Goal: Task Accomplishment & Management: Use online tool/utility

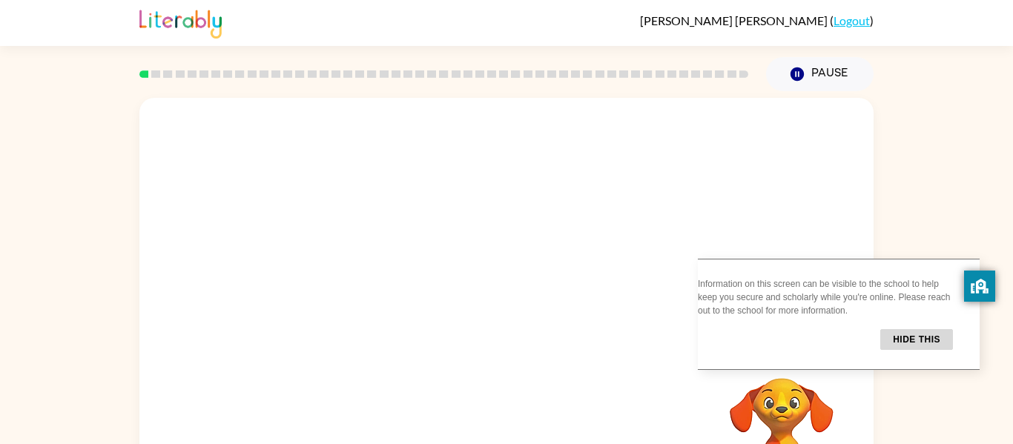
click at [939, 345] on button "Hide this" at bounding box center [917, 339] width 73 height 21
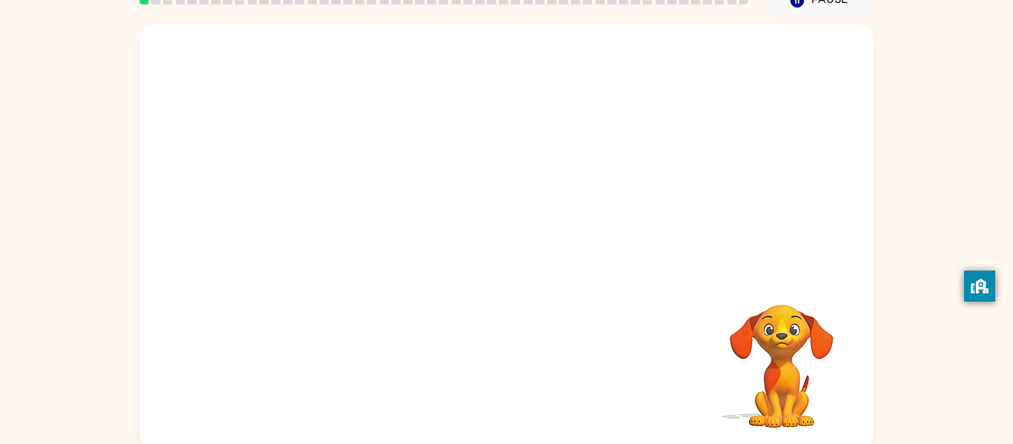
scroll to position [77, 0]
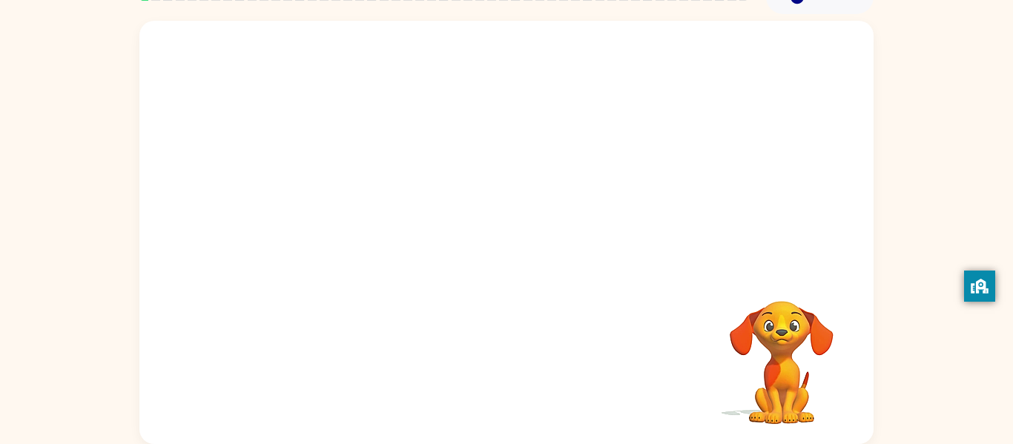
click at [822, 280] on video "Your browser must support playing .mp4 files to use Literably. Please try using…" at bounding box center [782, 352] width 148 height 148
click at [734, 401] on video "Your browser must support playing .mp4 files to use Literably. Please try using…" at bounding box center [782, 352] width 148 height 148
click at [788, 374] on video "Your browser must support playing .mp4 files to use Literably. Please try using…" at bounding box center [782, 352] width 148 height 148
click at [716, 344] on video "Your browser must support playing .mp4 files to use Literably. Please try using…" at bounding box center [782, 352] width 148 height 148
click at [780, 346] on video "Your browser must support playing .mp4 files to use Literably. Please try using…" at bounding box center [782, 352] width 148 height 148
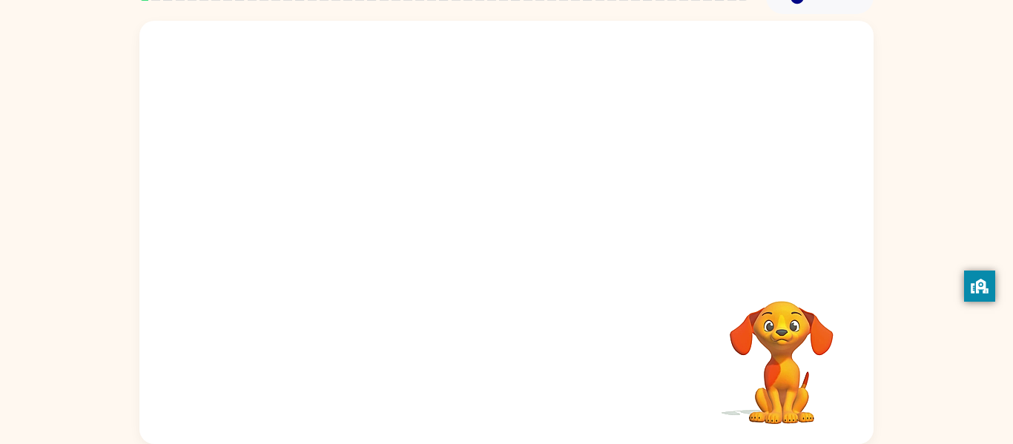
click at [470, 226] on div at bounding box center [506, 145] width 735 height 249
drag, startPoint x: 720, startPoint y: 56, endPoint x: 722, endPoint y: 90, distance: 33.4
click at [722, 90] on div at bounding box center [506, 145] width 735 height 249
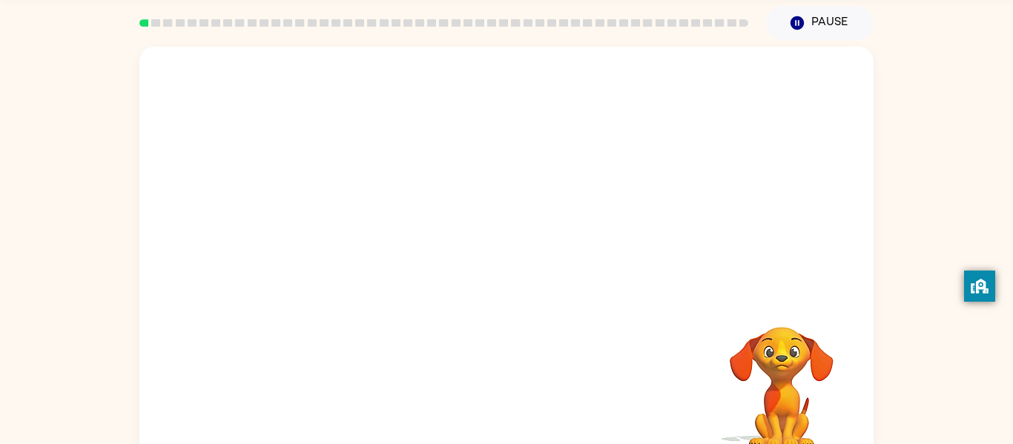
scroll to position [47, 0]
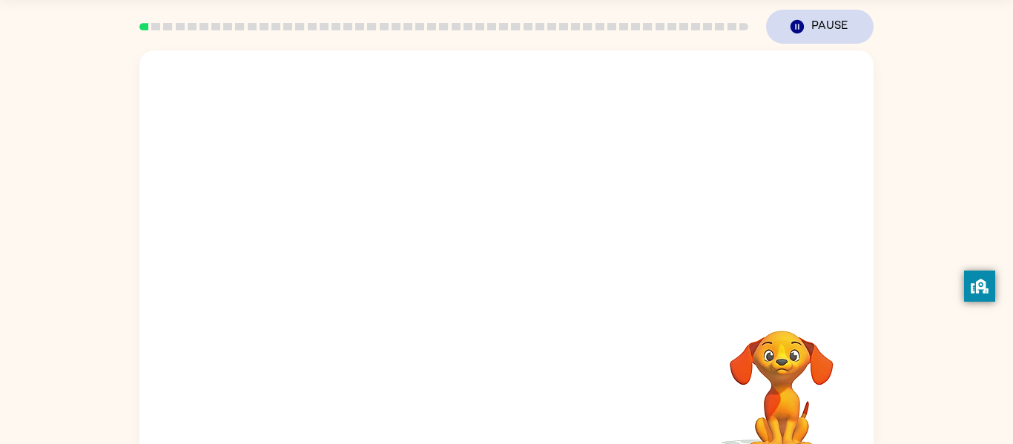
click at [793, 16] on button "Pause Pause" at bounding box center [820, 27] width 108 height 34
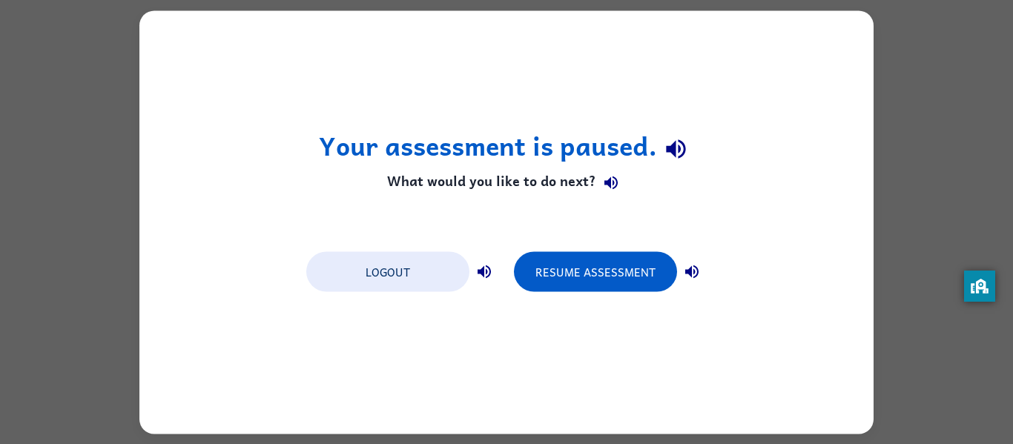
scroll to position [0, 0]
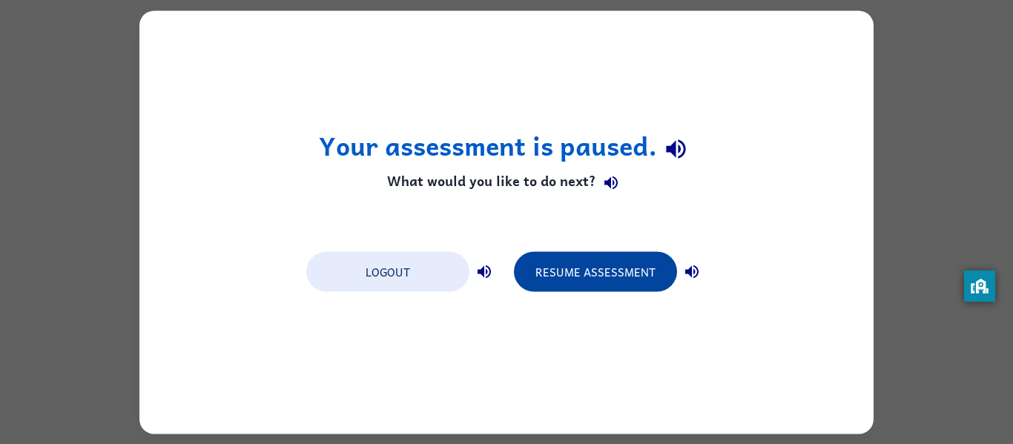
click at [645, 269] on button "Resume Assessment" at bounding box center [595, 272] width 163 height 40
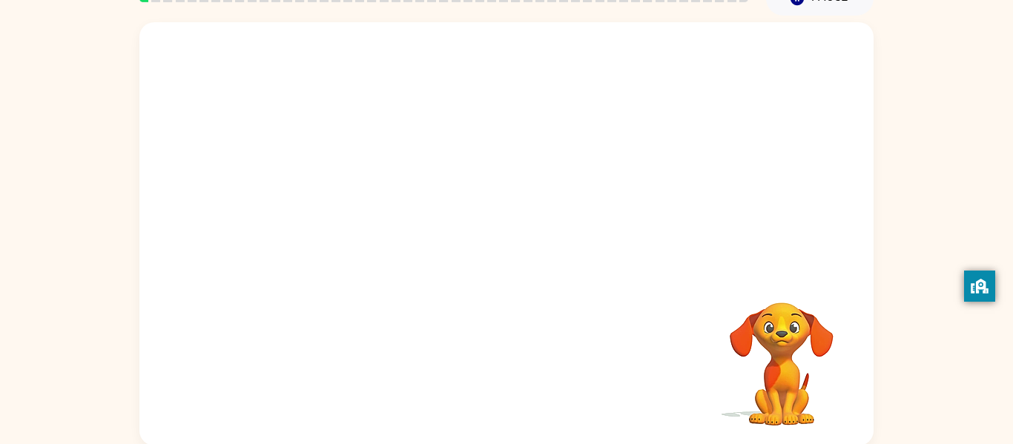
scroll to position [77, 0]
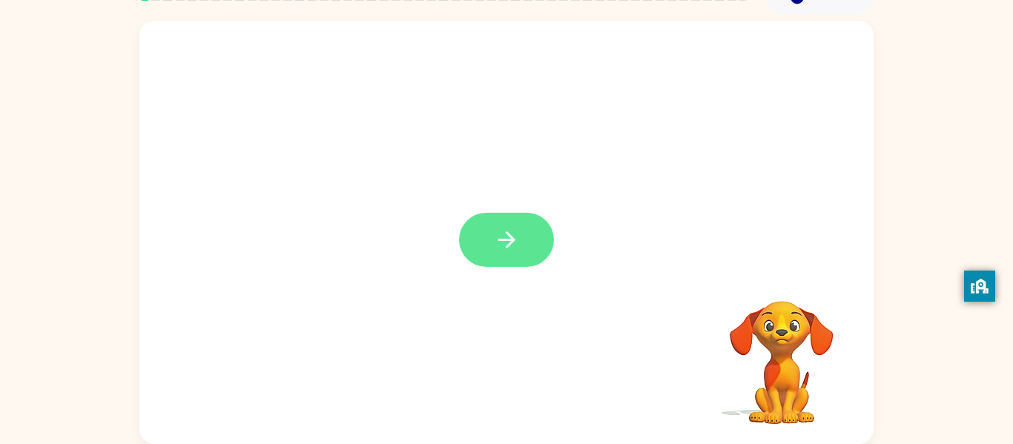
click at [536, 250] on button "button" at bounding box center [506, 240] width 95 height 54
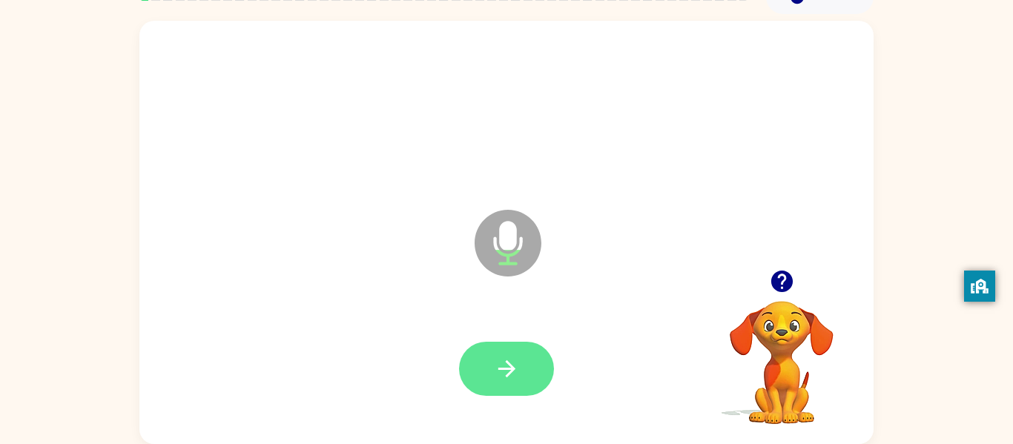
click at [533, 363] on button "button" at bounding box center [506, 369] width 95 height 54
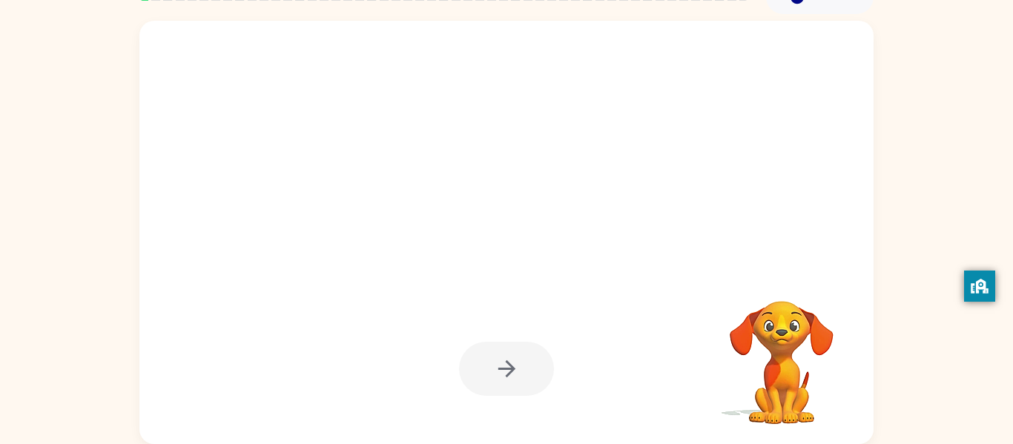
click at [660, 234] on div at bounding box center [506, 233] width 735 height 424
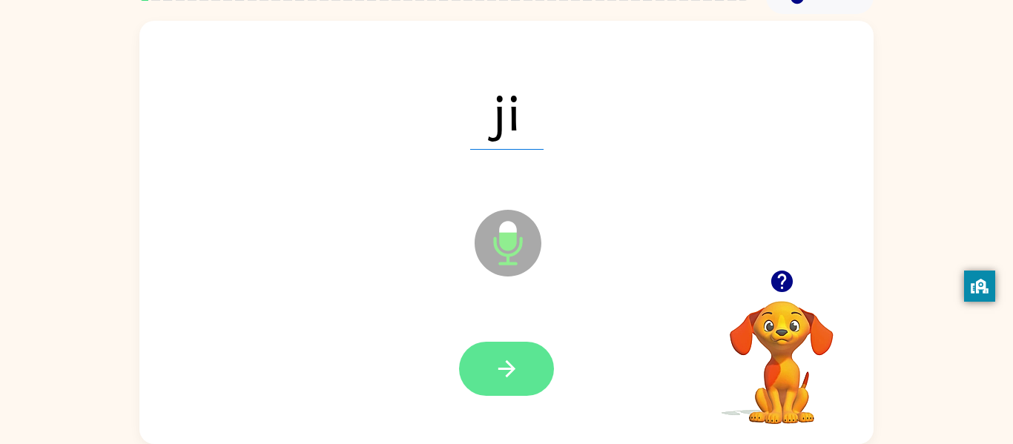
click at [480, 375] on button "button" at bounding box center [506, 369] width 95 height 54
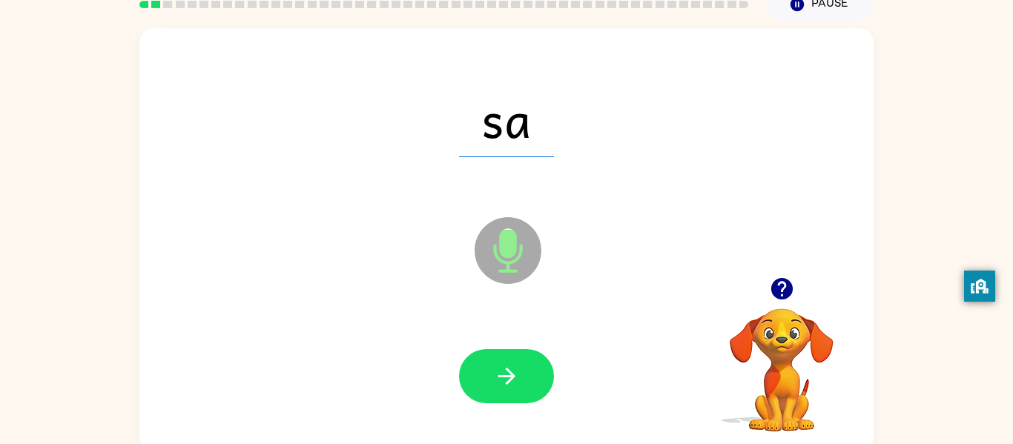
scroll to position [69, 0]
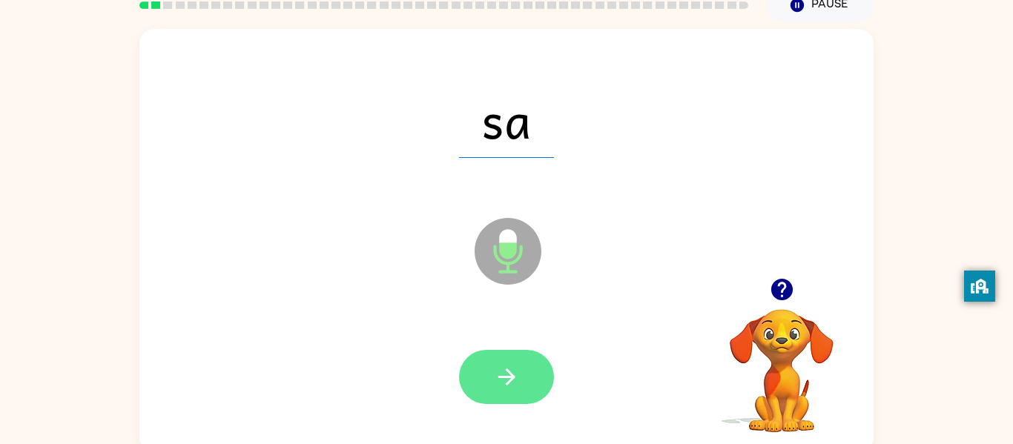
click at [494, 375] on icon "button" at bounding box center [507, 377] width 26 height 26
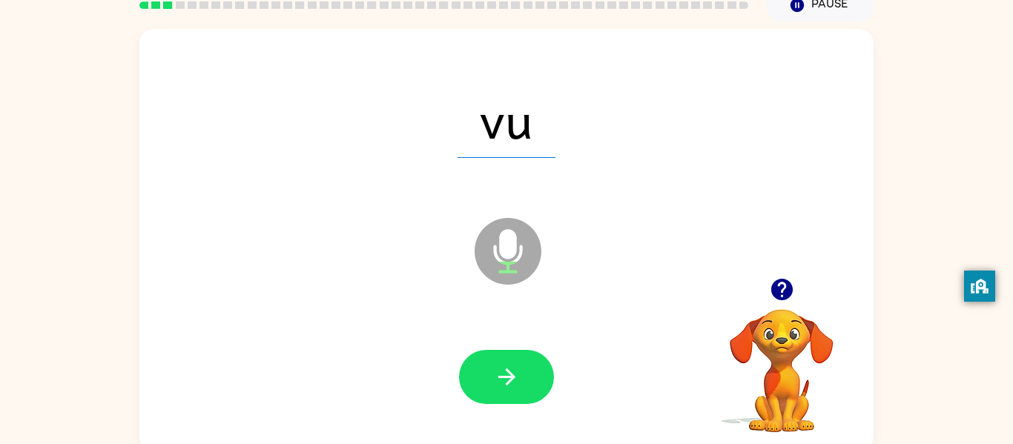
click at [541, 380] on button "button" at bounding box center [506, 377] width 95 height 54
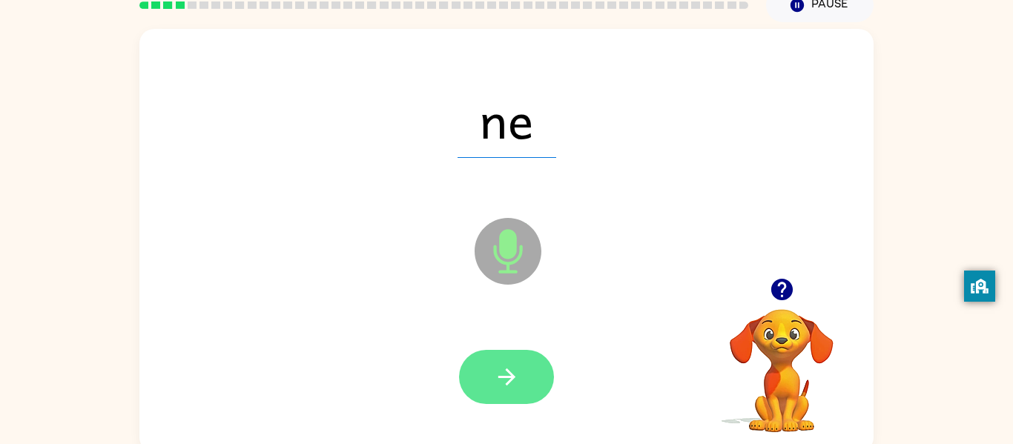
click at [510, 391] on button "button" at bounding box center [506, 377] width 95 height 54
click at [516, 391] on button "button" at bounding box center [506, 377] width 95 height 54
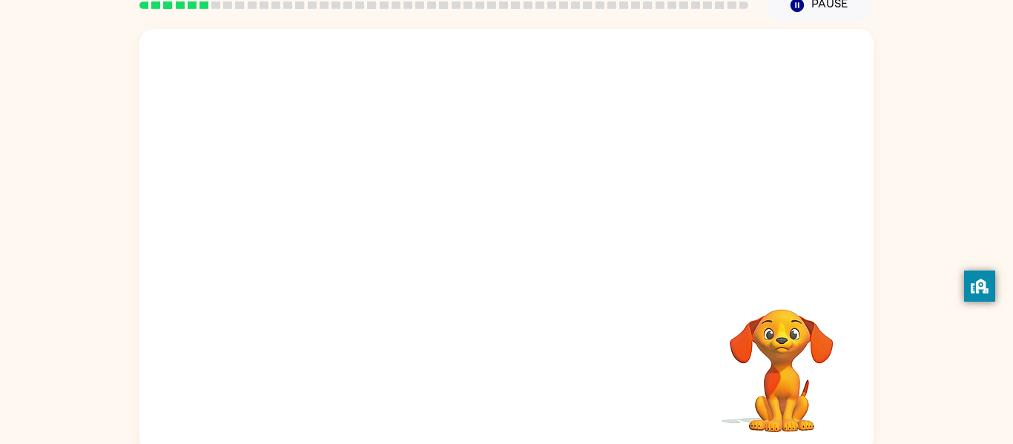
click at [758, 316] on video "Your browser must support playing .mp4 files to use Literably. Please try using…" at bounding box center [782, 360] width 148 height 148
click at [838, 10] on button "Pause Pause" at bounding box center [820, 5] width 108 height 34
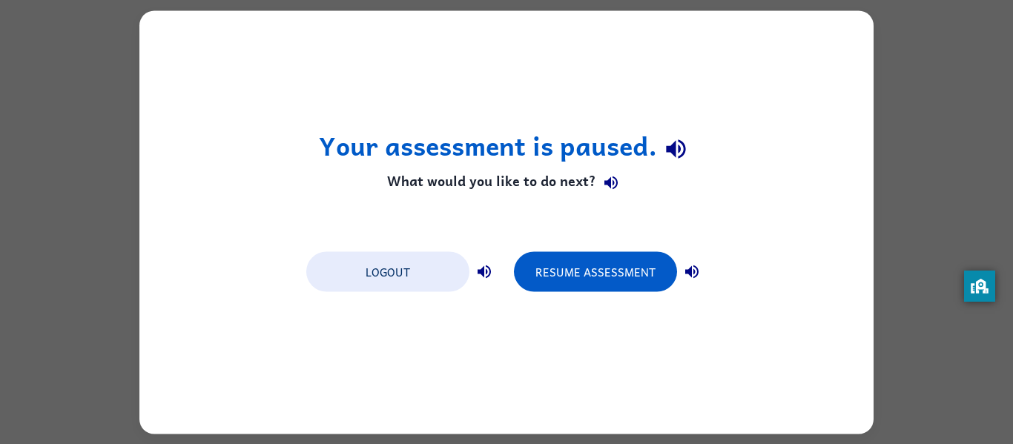
scroll to position [0, 0]
click at [801, 42] on div "Your assessment is paused. What would you like to do next? Logout Resume Assess…" at bounding box center [506, 222] width 735 height 424
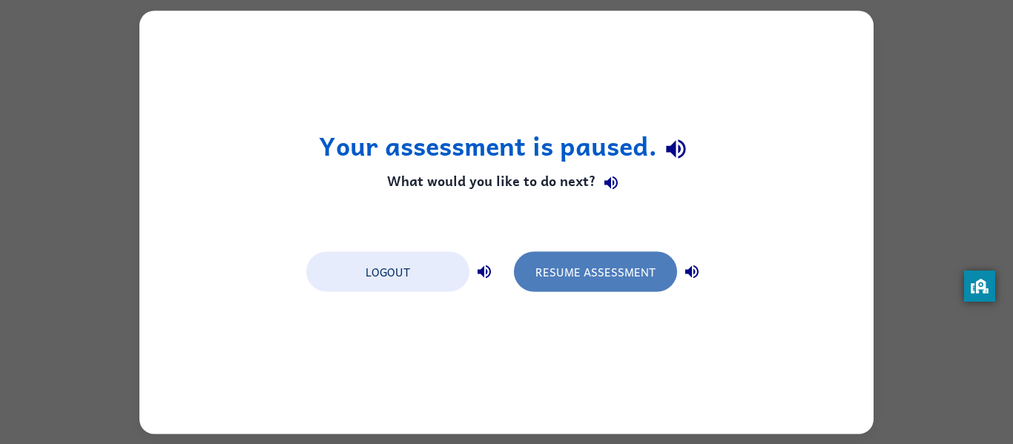
click at [625, 254] on button "Resume Assessment" at bounding box center [595, 272] width 163 height 40
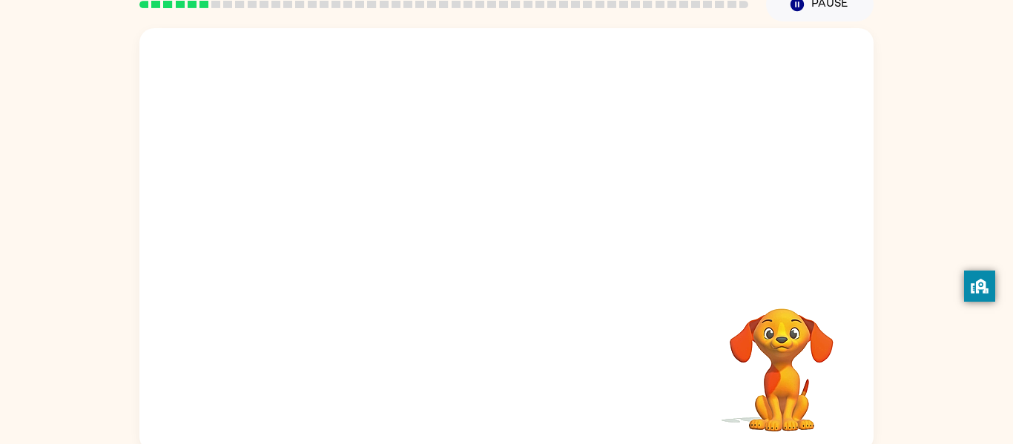
scroll to position [70, 0]
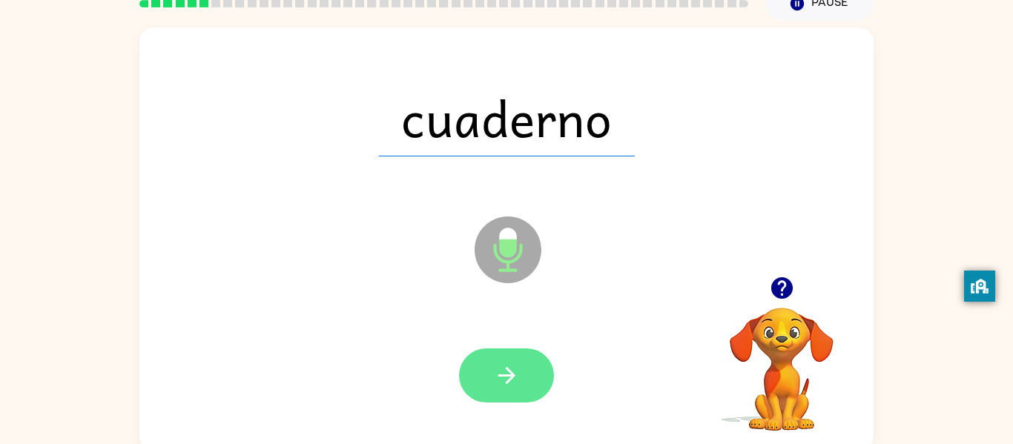
click at [521, 372] on button "button" at bounding box center [506, 376] width 95 height 54
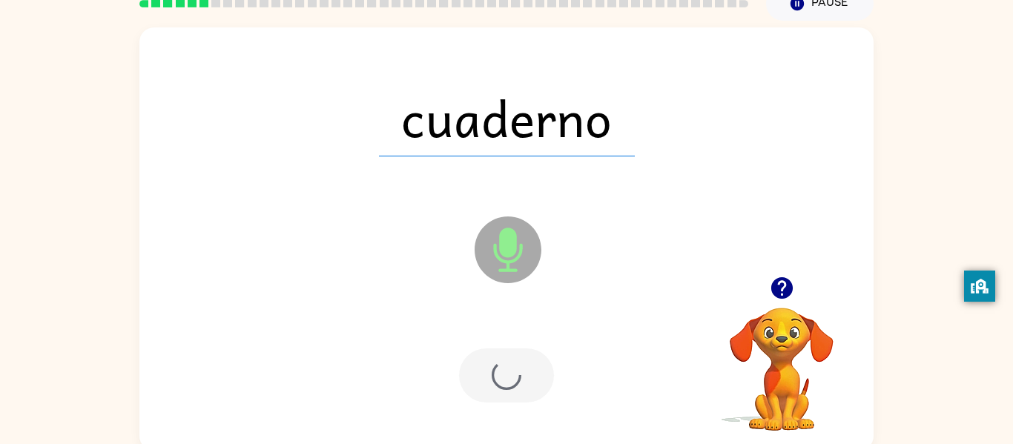
click at [519, 372] on div at bounding box center [506, 376] width 95 height 54
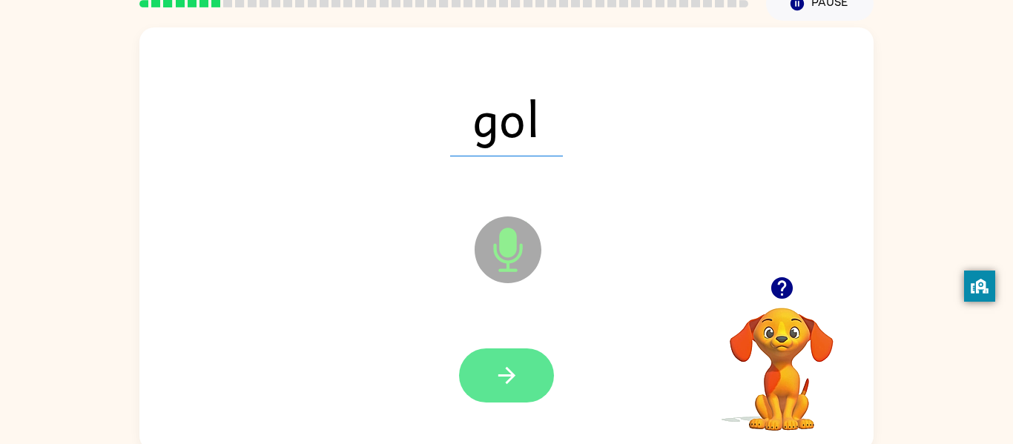
click at [520, 377] on button "button" at bounding box center [506, 376] width 95 height 54
click at [521, 377] on button "button" at bounding box center [506, 376] width 95 height 54
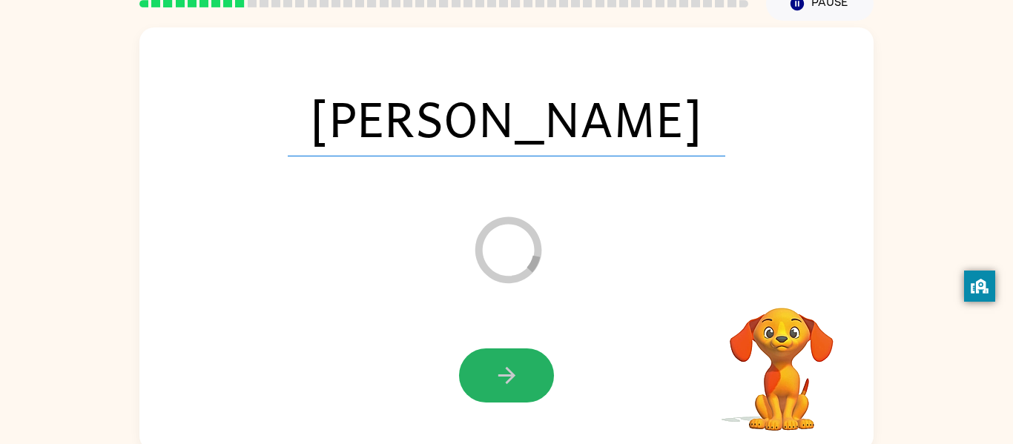
click at [521, 377] on button "button" at bounding box center [506, 376] width 95 height 54
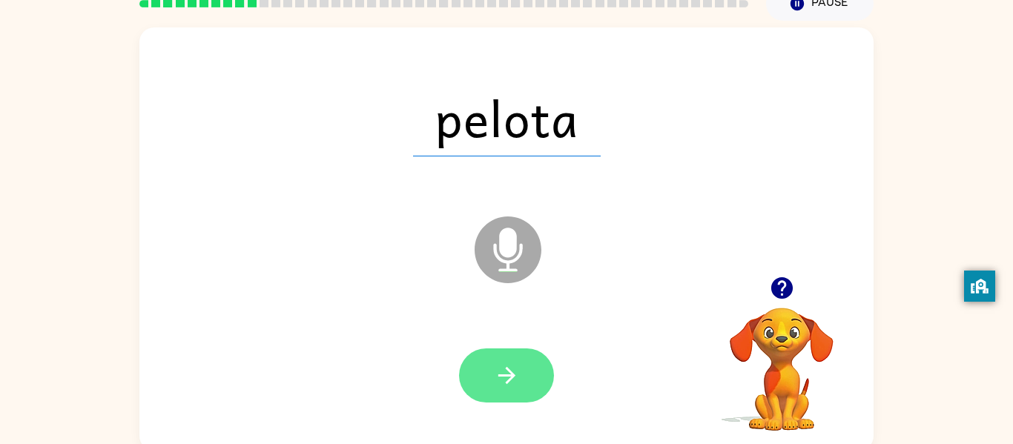
click at [521, 378] on button "button" at bounding box center [506, 376] width 95 height 54
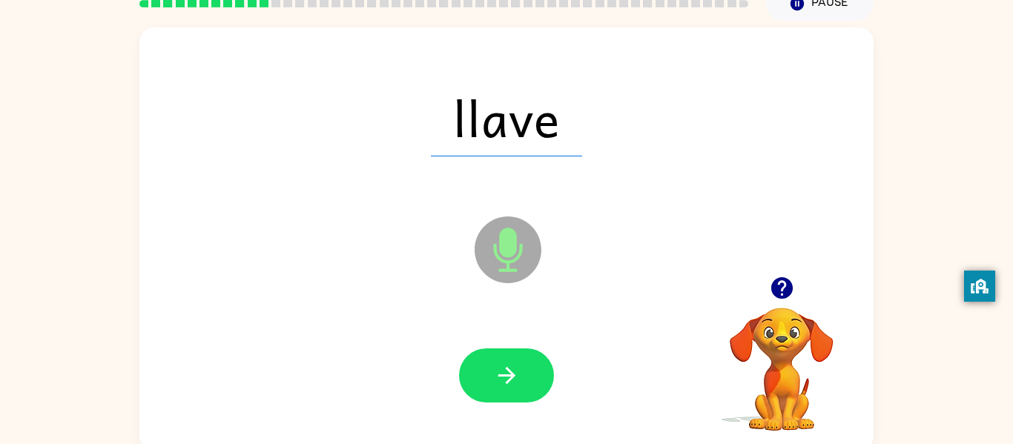
click at [521, 378] on button "button" at bounding box center [506, 376] width 95 height 54
click at [940, 128] on div "cima Microphone The Microphone is here when it is your turn to talk Your browse…" at bounding box center [506, 236] width 1013 height 430
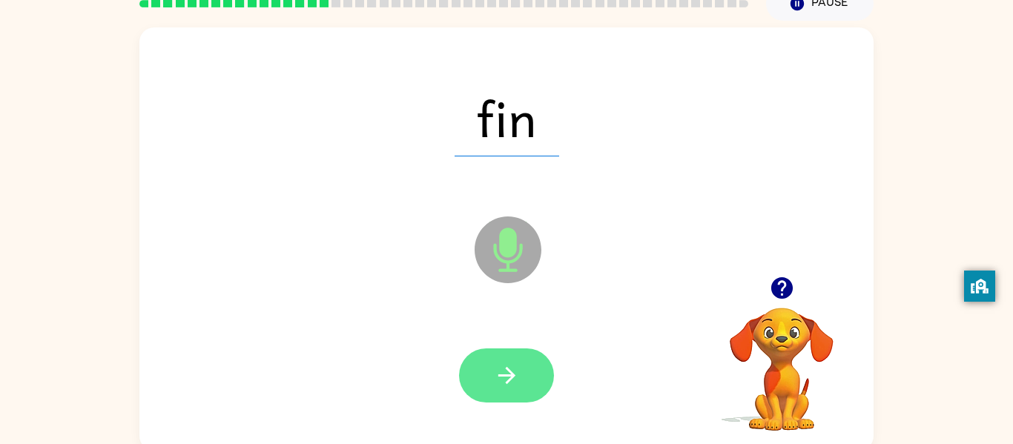
click at [531, 365] on button "button" at bounding box center [506, 376] width 95 height 54
click at [512, 371] on icon "button" at bounding box center [507, 376] width 26 height 26
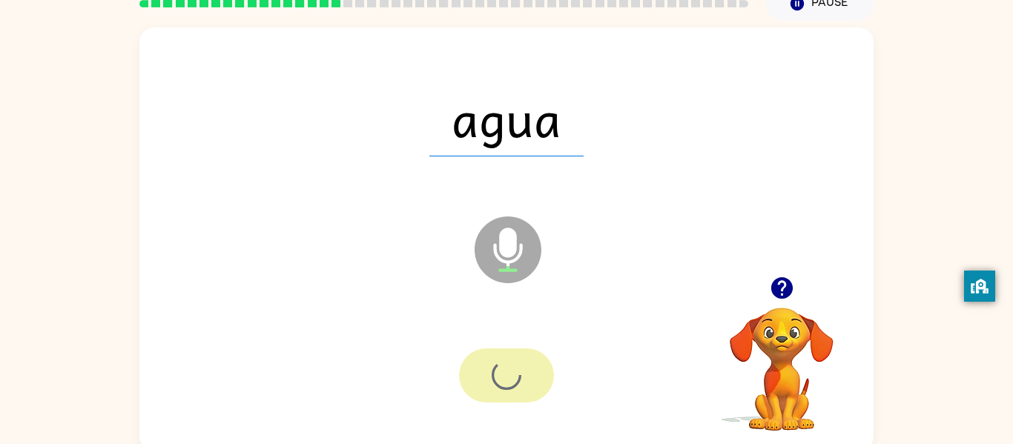
click at [530, 351] on div at bounding box center [506, 376] width 95 height 54
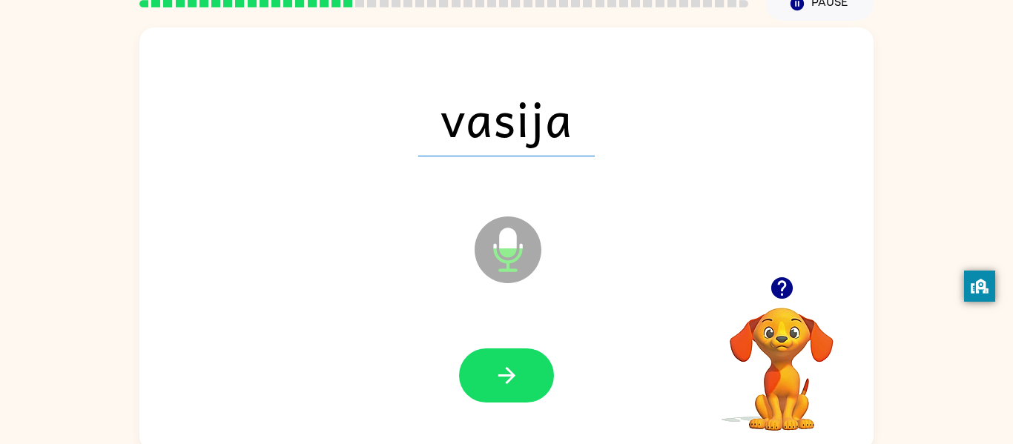
click at [533, 349] on button "button" at bounding box center [506, 376] width 95 height 54
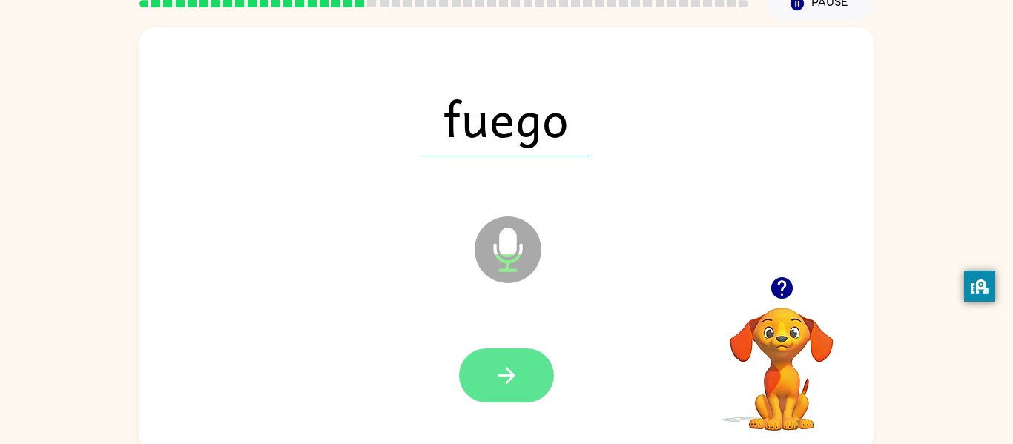
click at [507, 376] on icon "button" at bounding box center [506, 375] width 17 height 17
click at [528, 350] on button "button" at bounding box center [506, 376] width 95 height 54
click at [519, 382] on icon "button" at bounding box center [507, 376] width 26 height 26
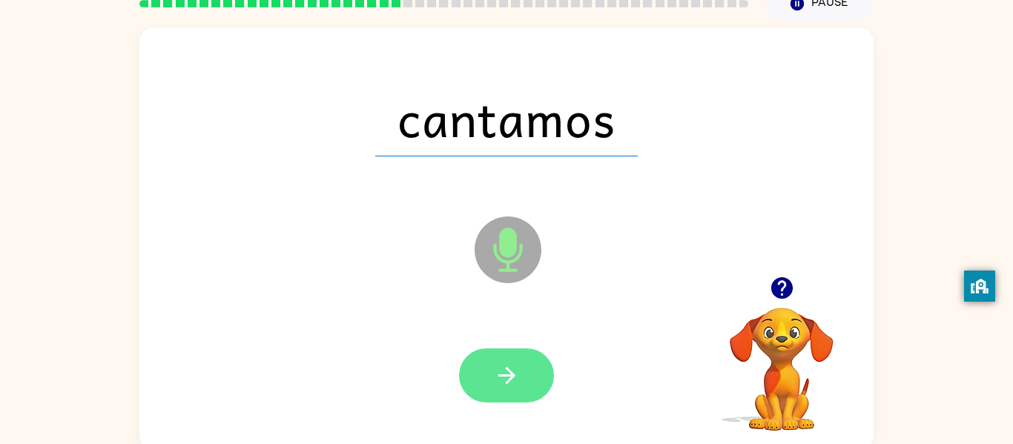
click at [523, 389] on button "button" at bounding box center [506, 376] width 95 height 54
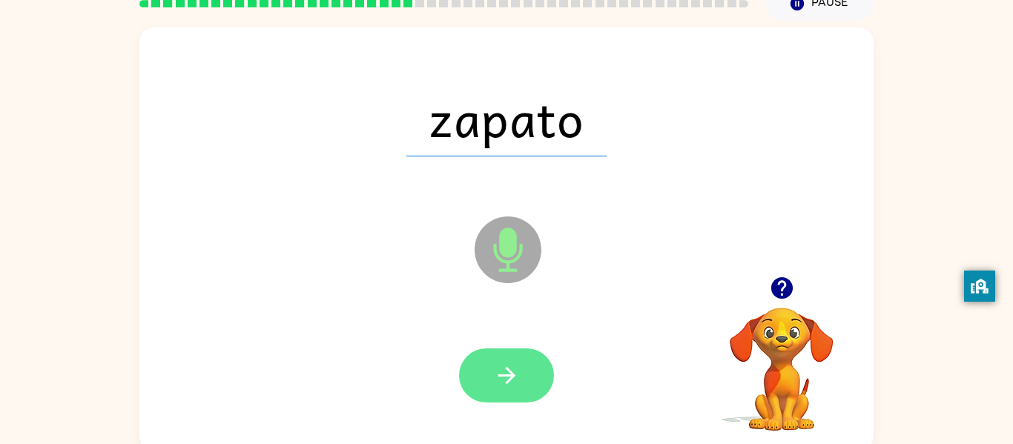
click at [539, 378] on button "button" at bounding box center [506, 376] width 95 height 54
click at [536, 363] on button "button" at bounding box center [506, 376] width 95 height 54
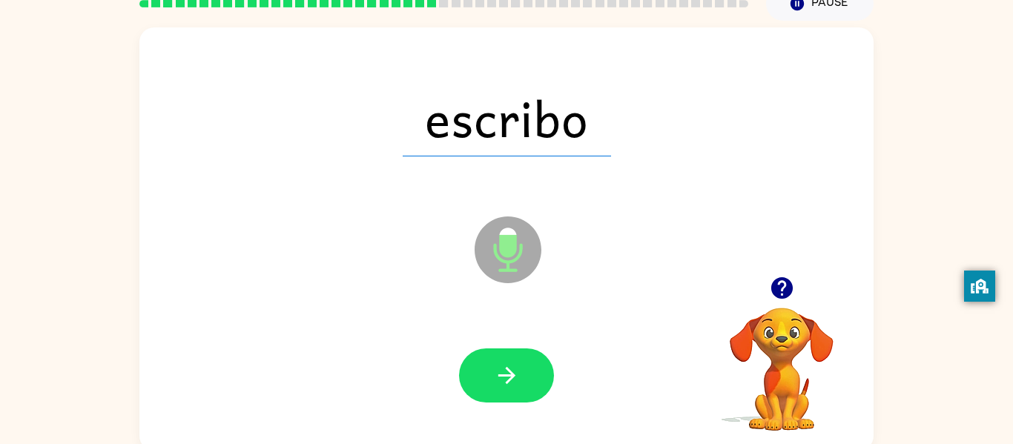
scroll to position [71, 0]
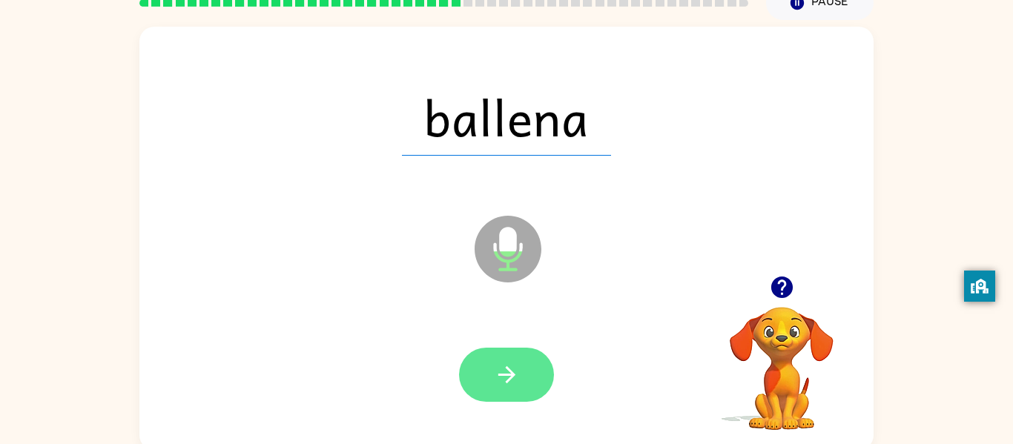
click at [496, 397] on button "button" at bounding box center [506, 375] width 95 height 54
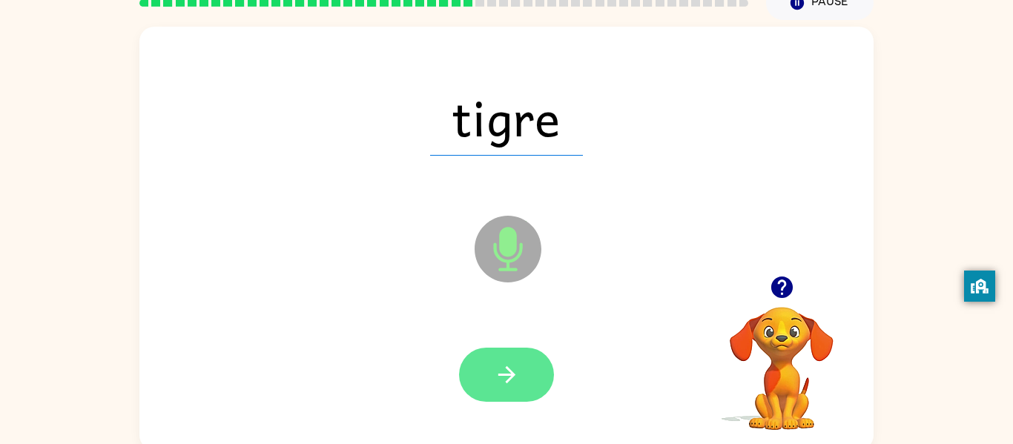
click at [514, 382] on icon "button" at bounding box center [507, 375] width 26 height 26
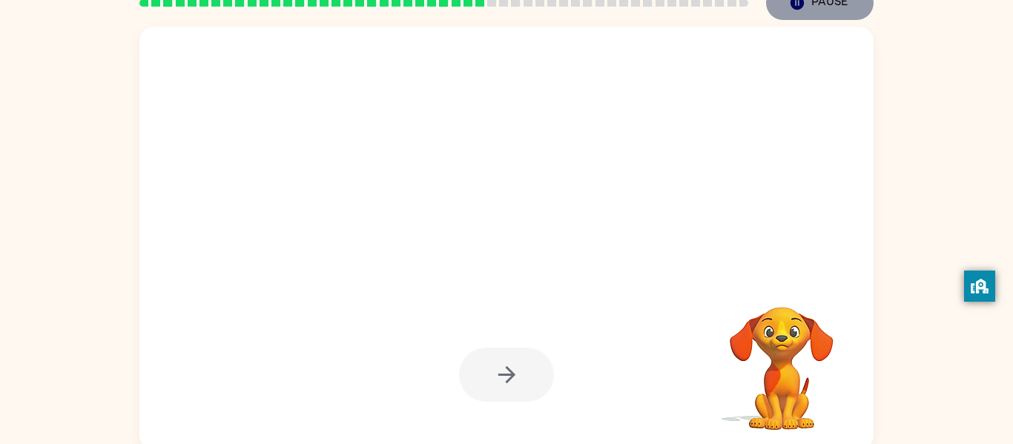
click at [803, 10] on icon "Pause" at bounding box center [797, 3] width 16 height 16
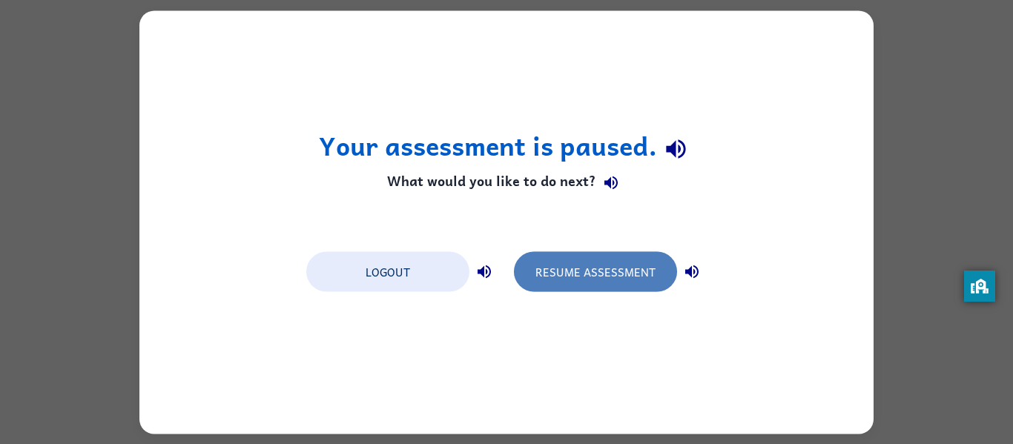
click at [616, 283] on button "Resume Assessment" at bounding box center [595, 272] width 163 height 40
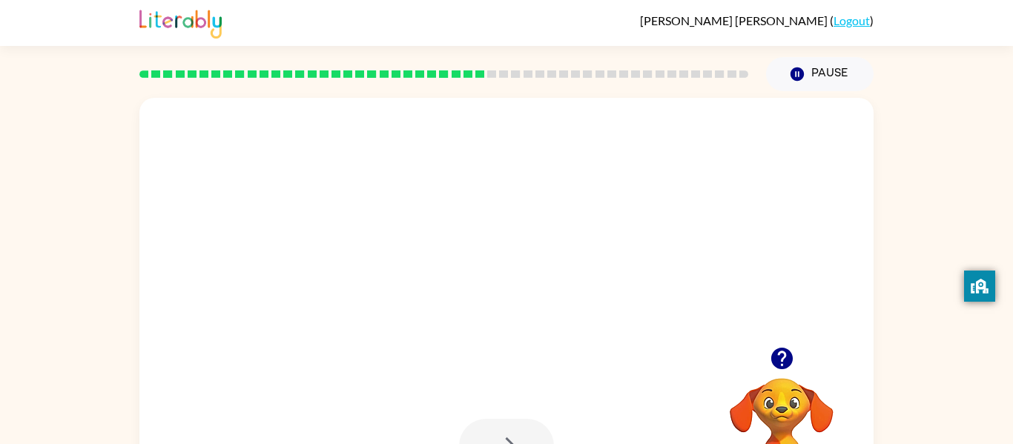
click at [893, 224] on div "Your browser must support playing .mp4 files to use Literably. Please try using…" at bounding box center [506, 306] width 1013 height 430
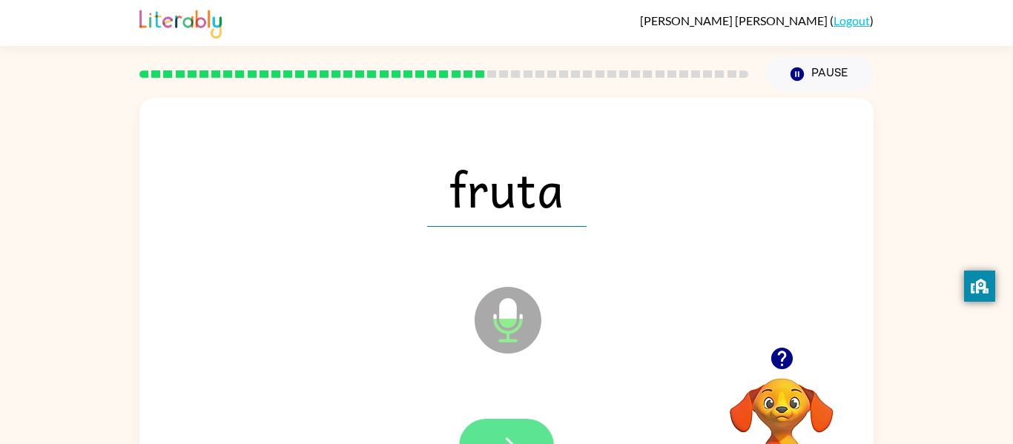
click at [514, 432] on button "button" at bounding box center [506, 446] width 95 height 54
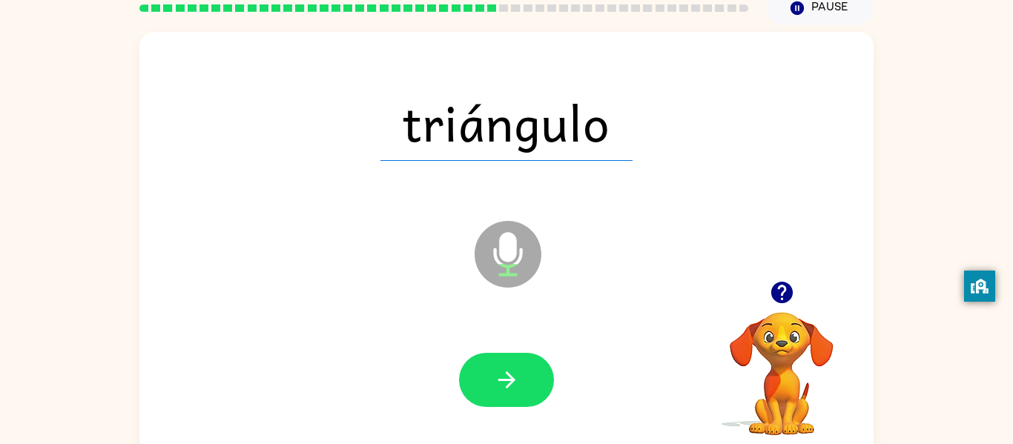
scroll to position [68, 0]
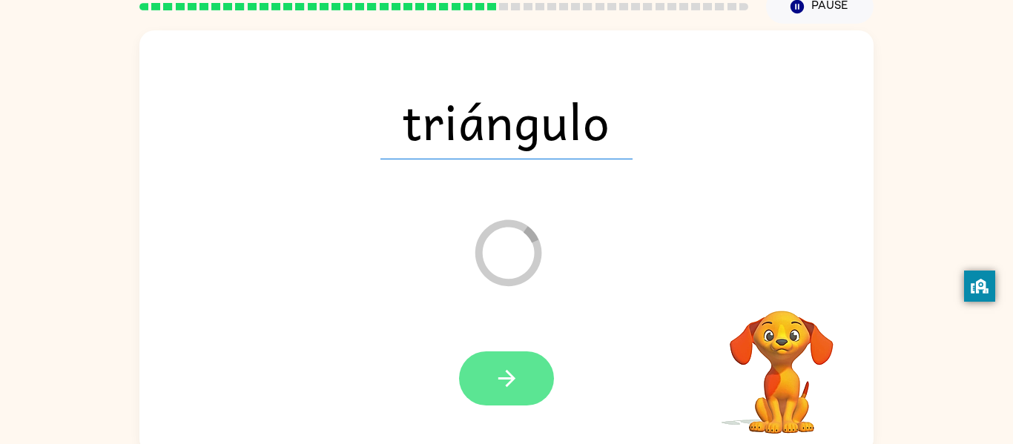
click at [506, 366] on icon "button" at bounding box center [507, 379] width 26 height 26
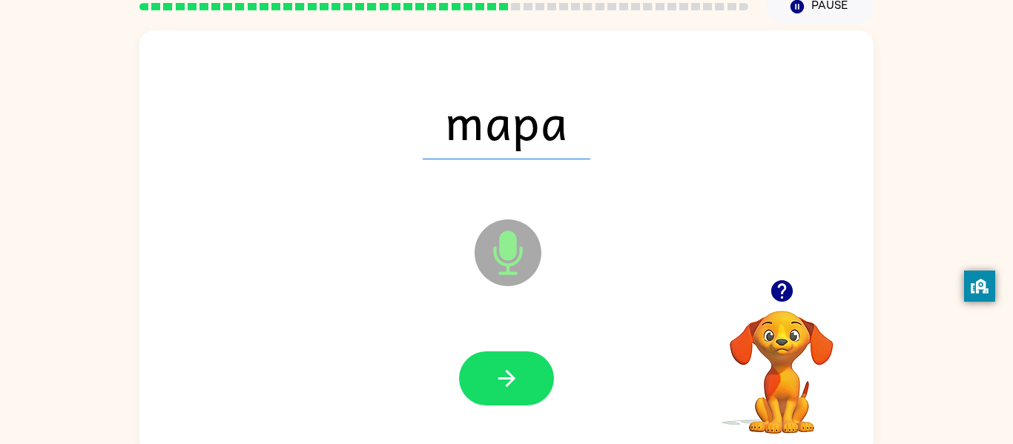
click at [796, 179] on div "mapa" at bounding box center [506, 121] width 705 height 122
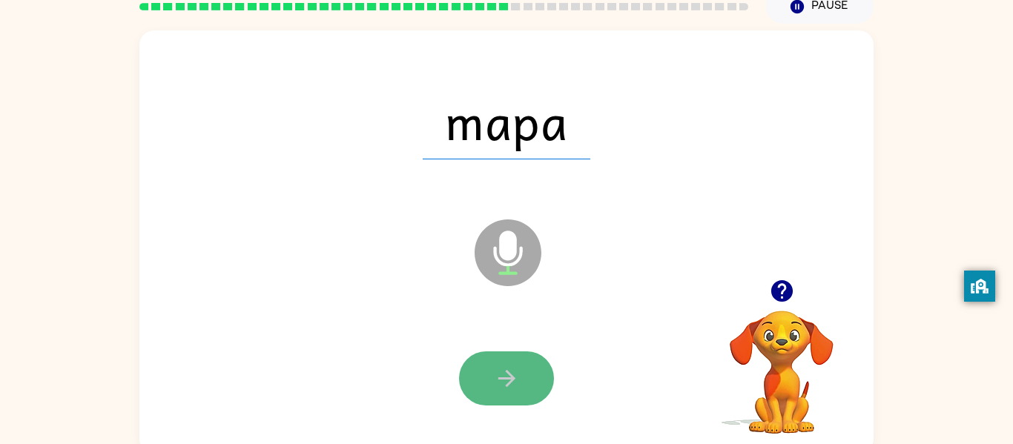
click at [545, 373] on button "button" at bounding box center [506, 379] width 95 height 54
click at [479, 376] on button "button" at bounding box center [506, 379] width 95 height 54
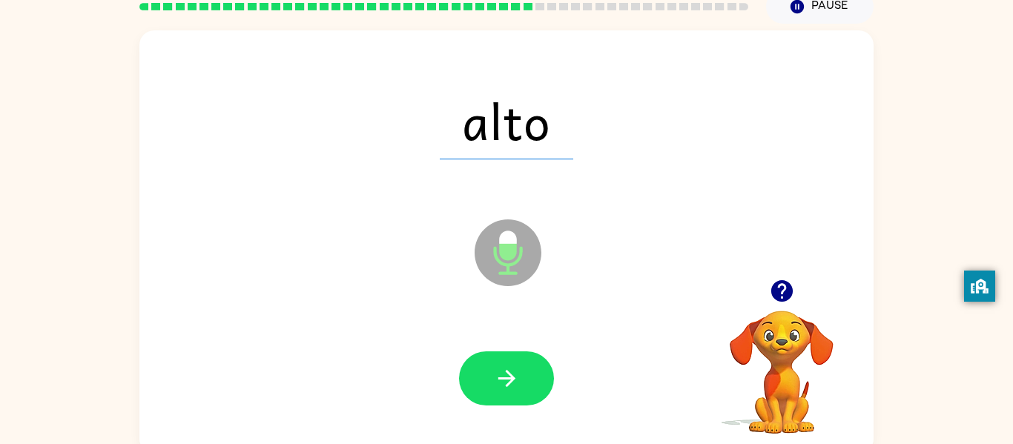
click at [594, 284] on icon "Microphone The Microphone is here when it is your turn to talk" at bounding box center [582, 271] width 223 height 111
click at [521, 367] on button "button" at bounding box center [506, 379] width 95 height 54
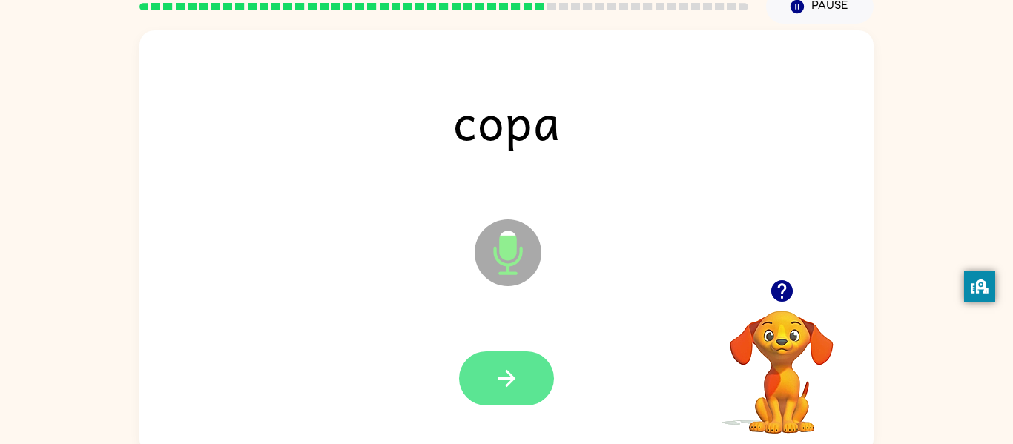
click at [524, 378] on button "button" at bounding box center [506, 379] width 95 height 54
click at [531, 387] on button "button" at bounding box center [506, 379] width 95 height 54
click at [530, 392] on button "button" at bounding box center [506, 379] width 95 height 54
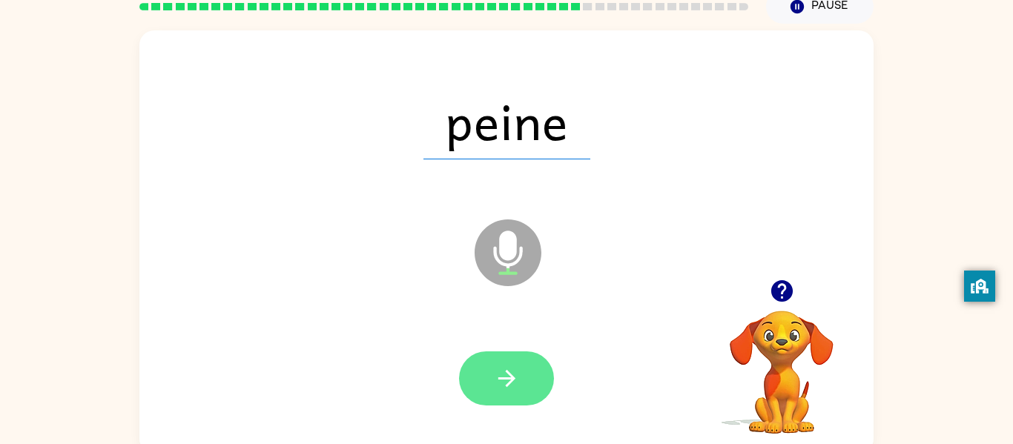
click at [530, 393] on button "button" at bounding box center [506, 379] width 95 height 54
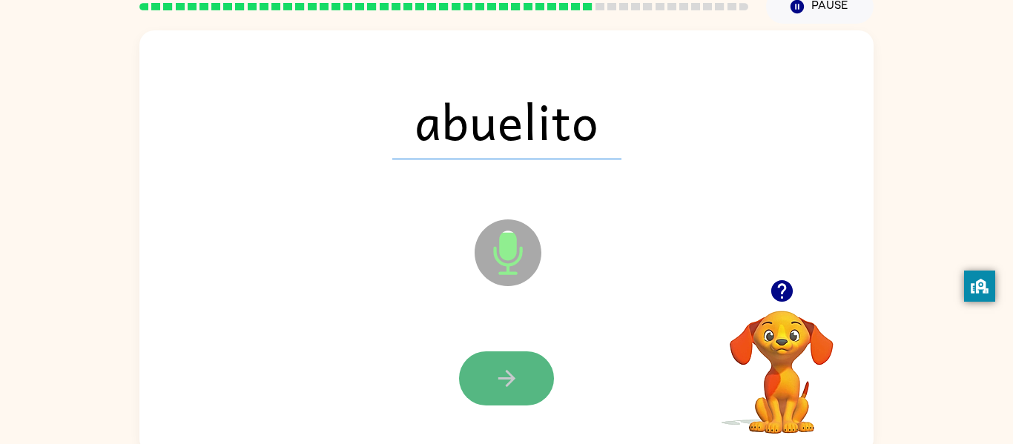
click at [521, 395] on button "button" at bounding box center [506, 379] width 95 height 54
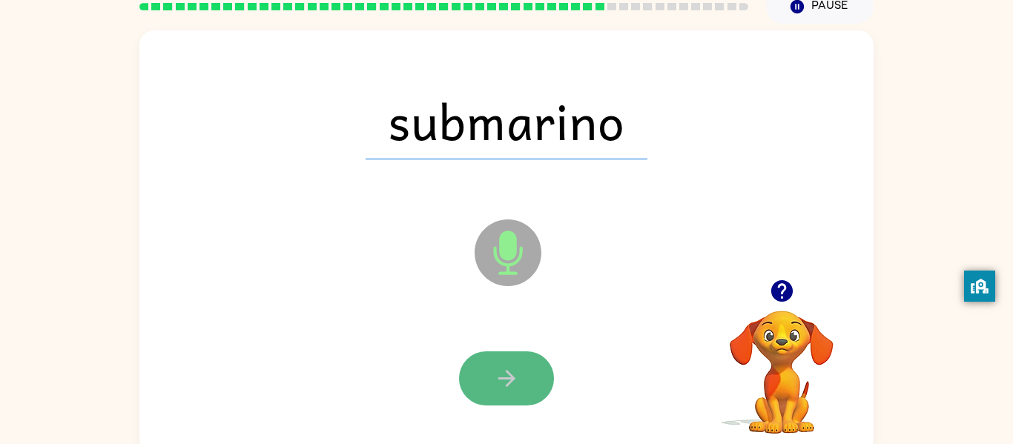
click at [519, 394] on button "button" at bounding box center [506, 379] width 95 height 54
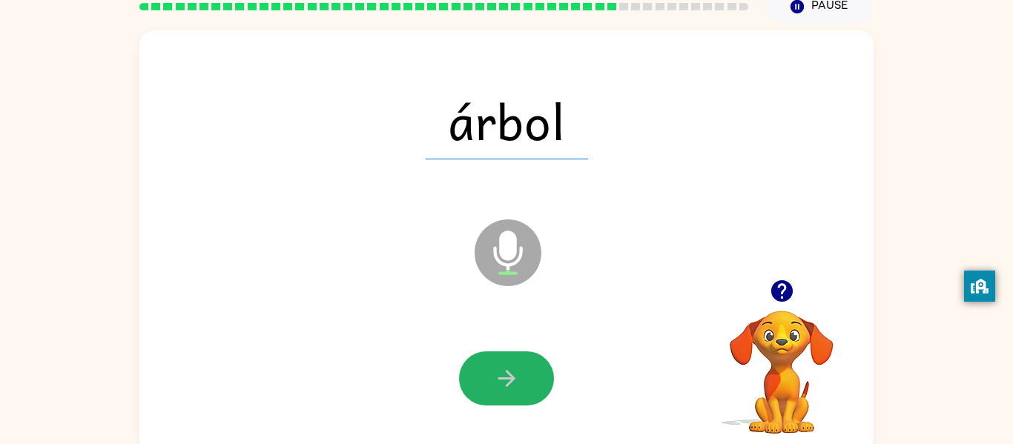
click at [510, 403] on button "button" at bounding box center [506, 379] width 95 height 54
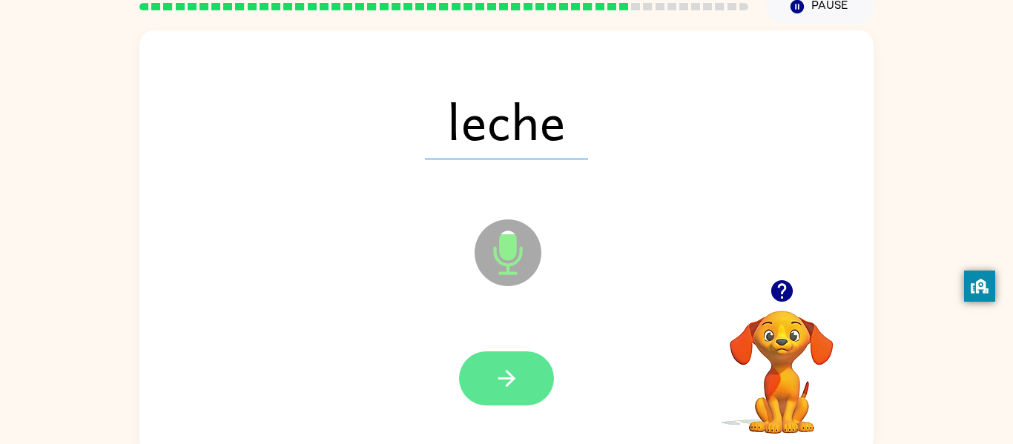
click at [513, 405] on button "button" at bounding box center [506, 379] width 95 height 54
click at [523, 367] on button "button" at bounding box center [506, 379] width 95 height 54
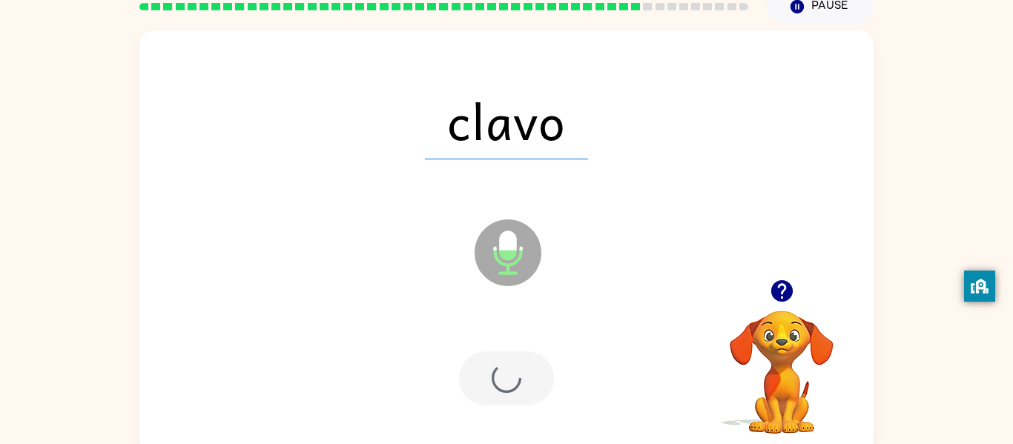
click at [523, 368] on div at bounding box center [506, 379] width 95 height 54
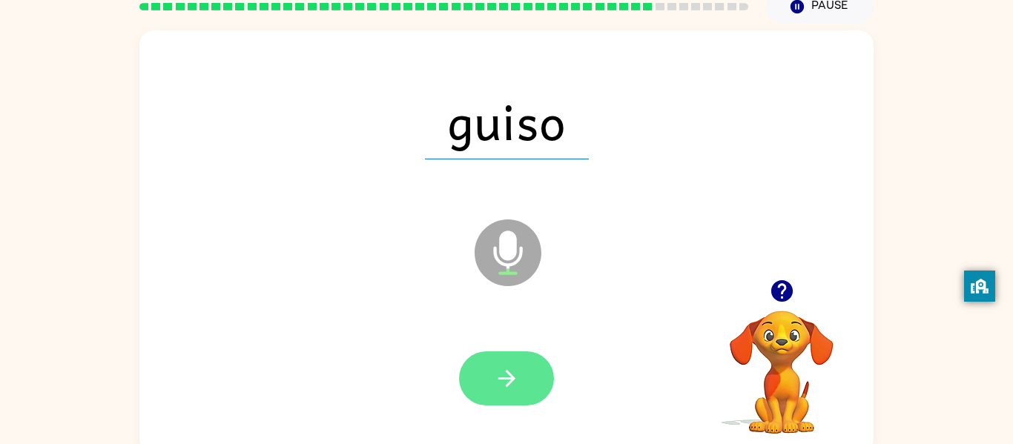
click at [525, 371] on button "button" at bounding box center [506, 379] width 95 height 54
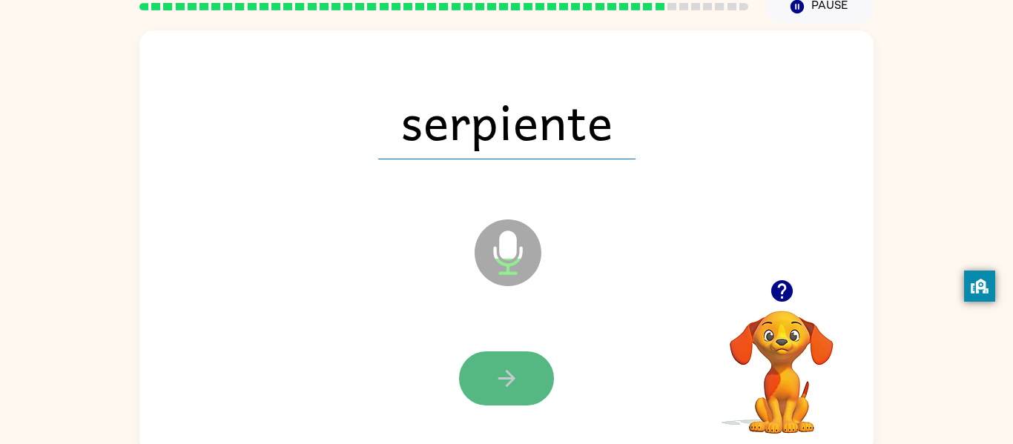
click at [491, 372] on button "button" at bounding box center [506, 379] width 95 height 54
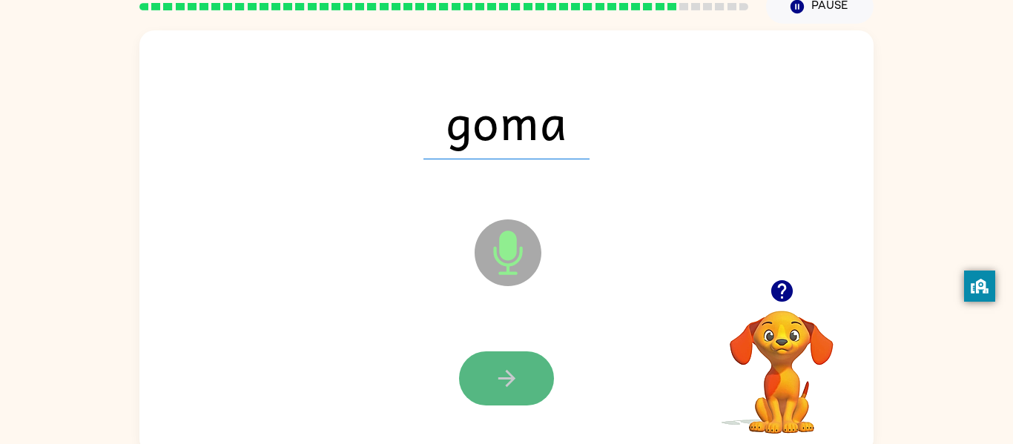
click at [484, 384] on button "button" at bounding box center [506, 379] width 95 height 54
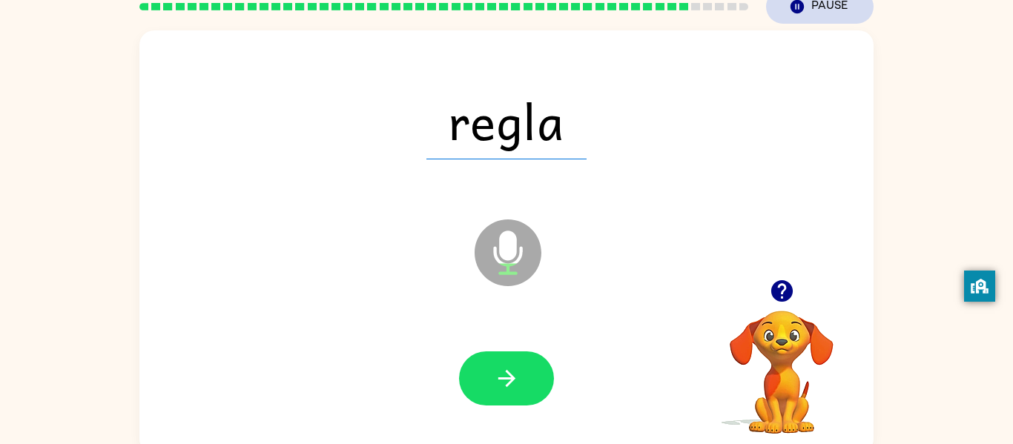
click at [814, 6] on button "Pause Pause" at bounding box center [820, 7] width 108 height 34
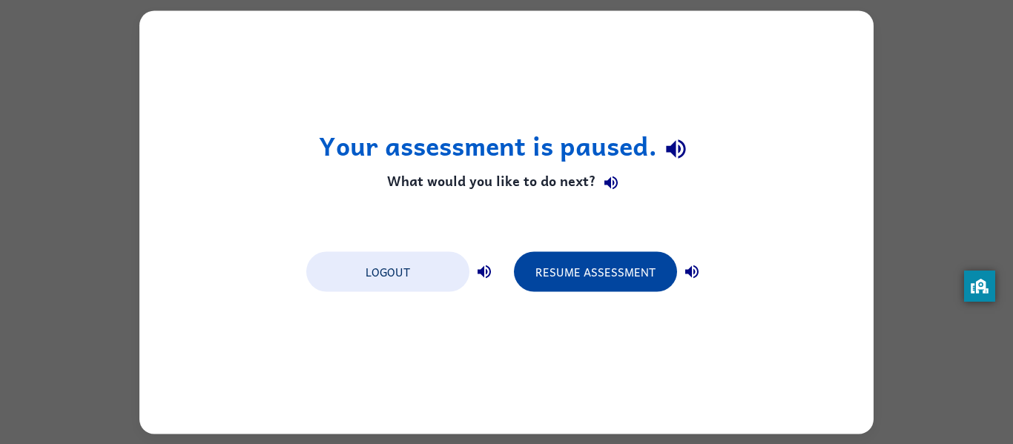
click at [648, 283] on button "Resume Assessment" at bounding box center [595, 272] width 163 height 40
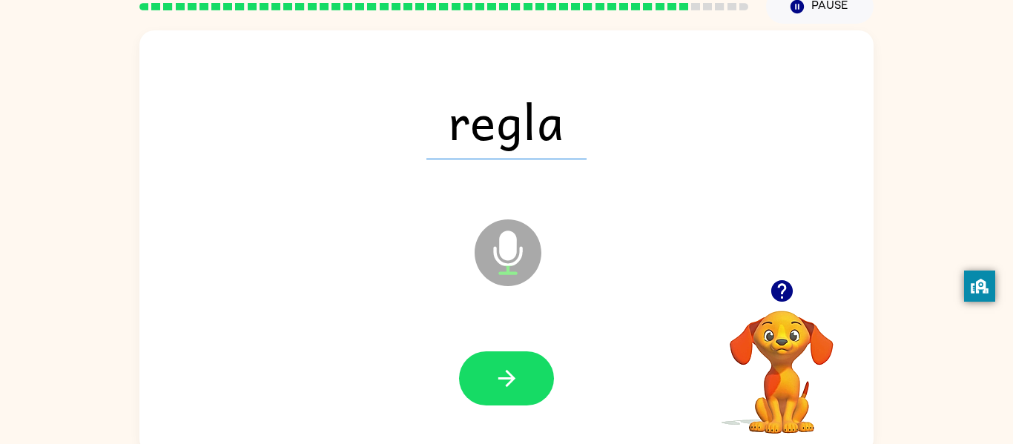
scroll to position [68, 0]
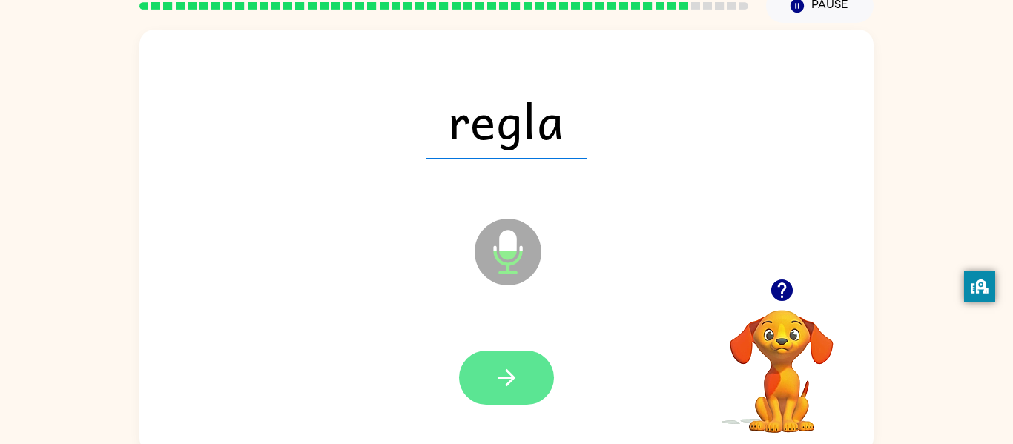
click at [510, 375] on icon "button" at bounding box center [507, 378] width 26 height 26
click at [510, 375] on div at bounding box center [506, 378] width 95 height 54
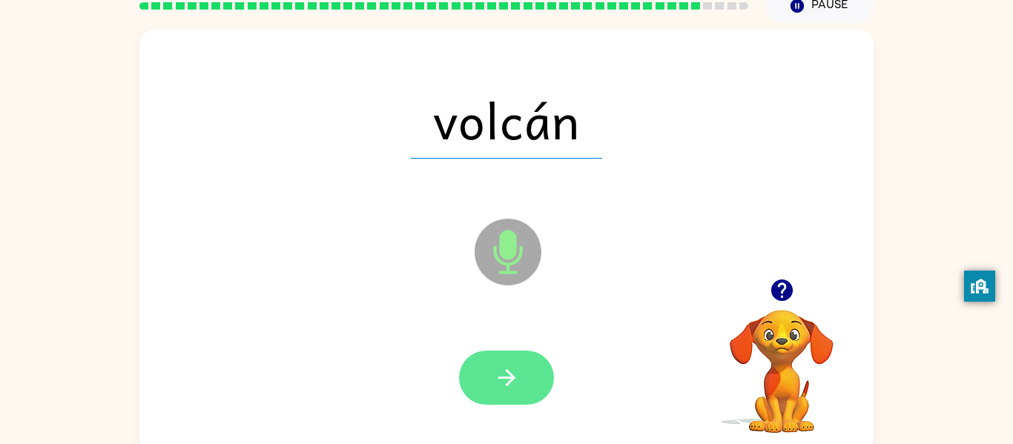
click at [511, 384] on icon "button" at bounding box center [507, 378] width 26 height 26
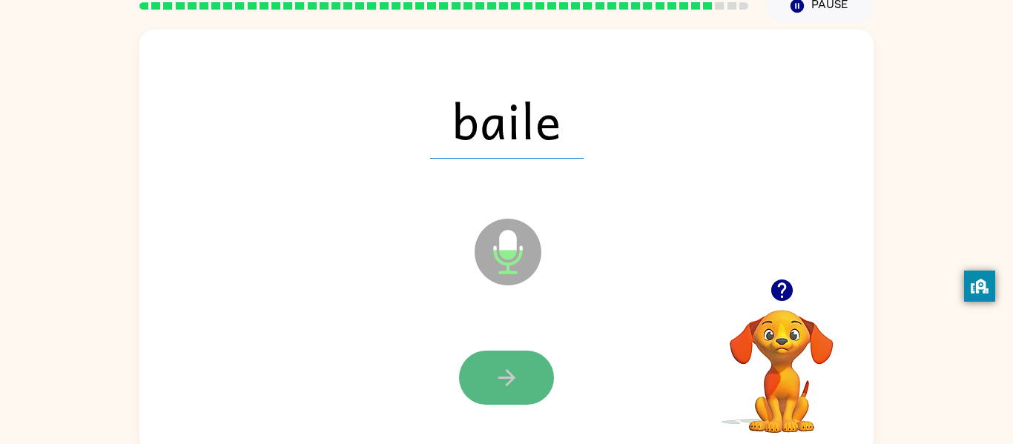
click at [519, 377] on icon "button" at bounding box center [507, 378] width 26 height 26
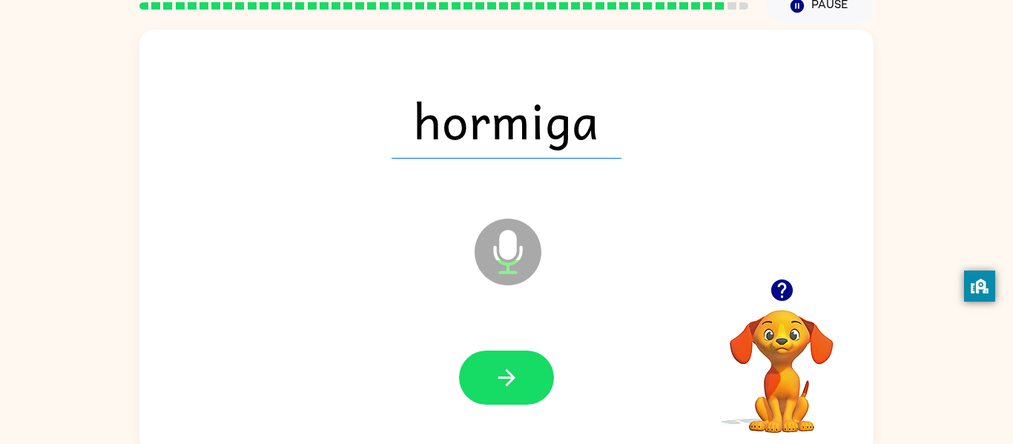
click at [789, 189] on div "hormiga Microphone The Microphone is here when it is your turn to talk" at bounding box center [506, 242] width 735 height 424
click at [525, 378] on button "button" at bounding box center [506, 378] width 95 height 54
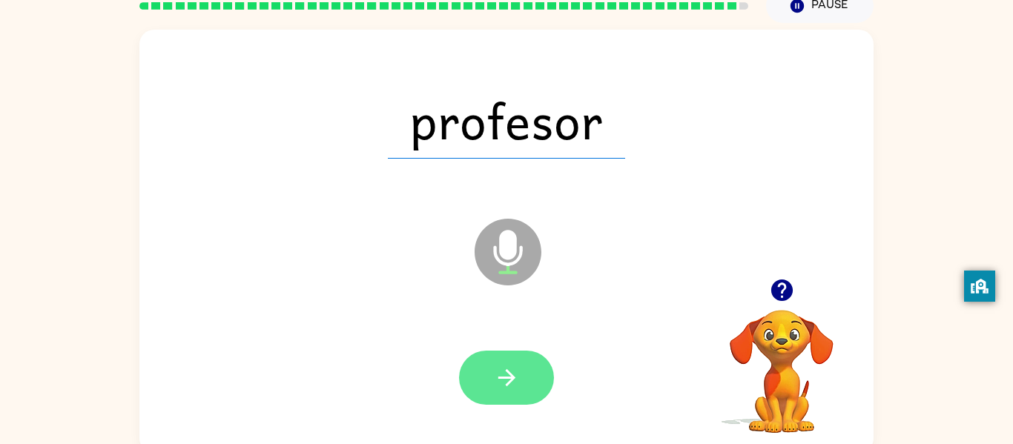
click at [512, 386] on icon "button" at bounding box center [507, 378] width 26 height 26
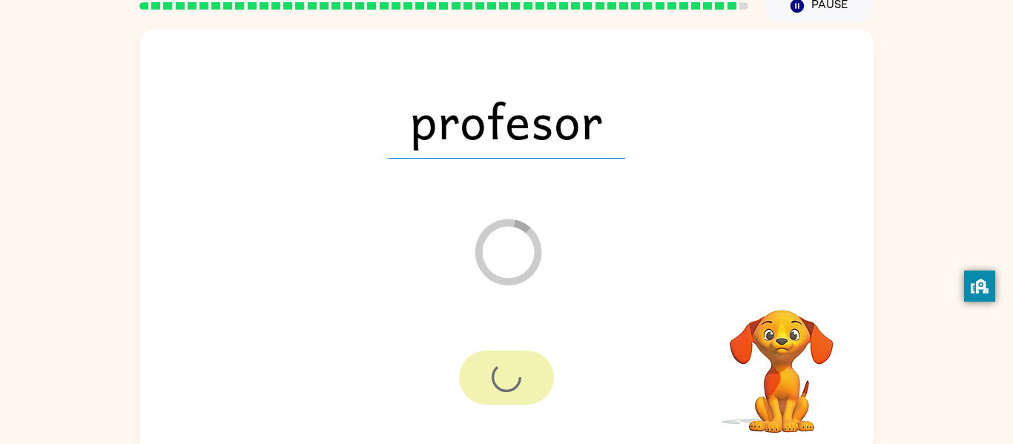
scroll to position [50, 0]
